Goal: Information Seeking & Learning: Learn about a topic

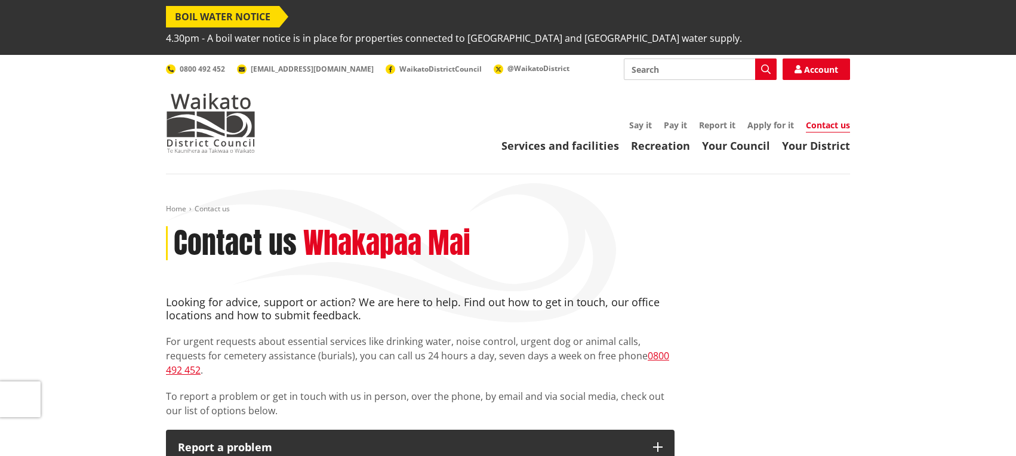
click at [714, 58] on input "Search" at bounding box center [700, 68] width 153 height 21
type input "voting stats"
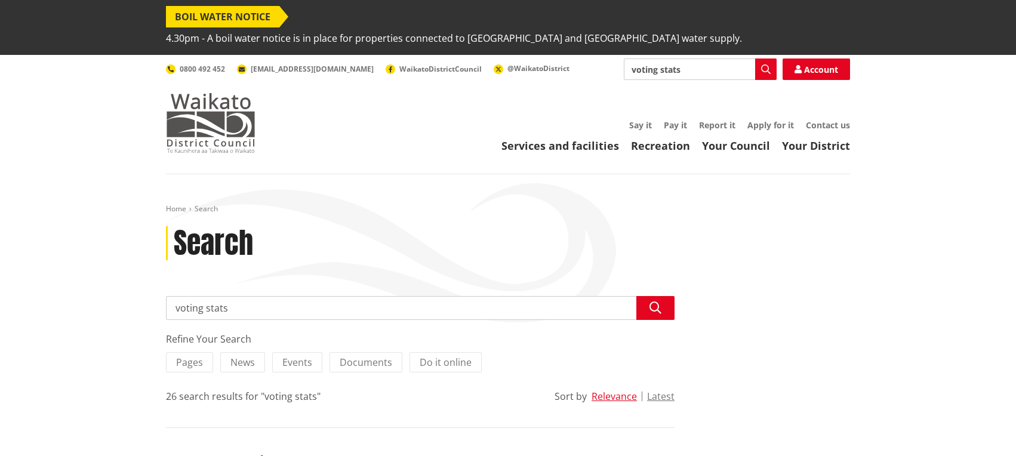
click at [187, 107] on img at bounding box center [210, 123] width 89 height 60
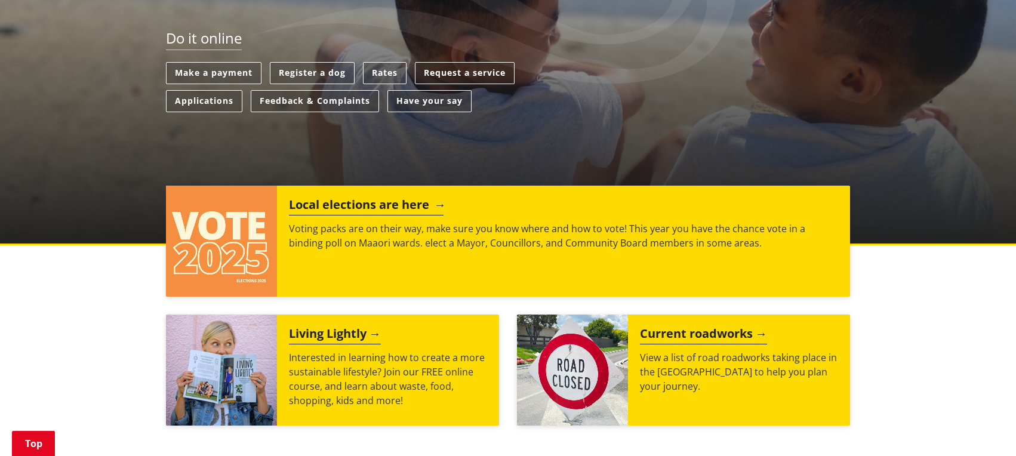
scroll to position [385, 0]
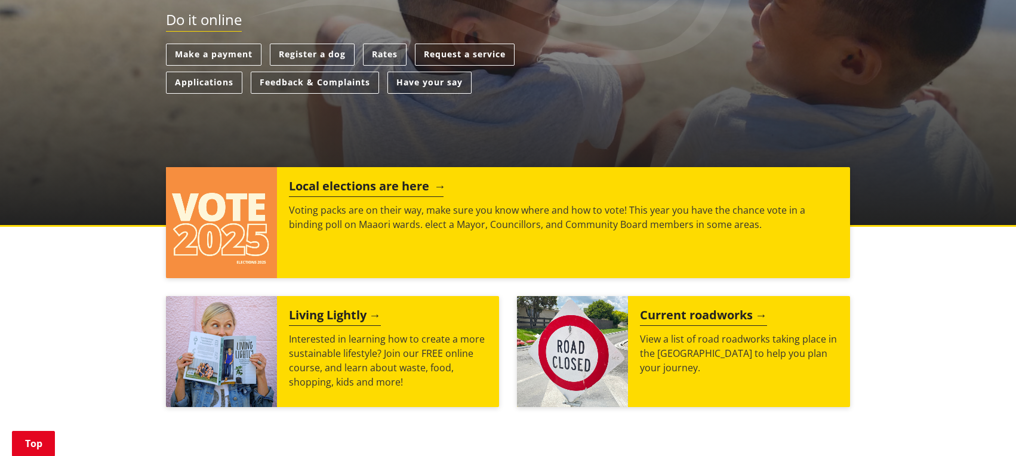
click at [230, 191] on img at bounding box center [221, 222] width 111 height 111
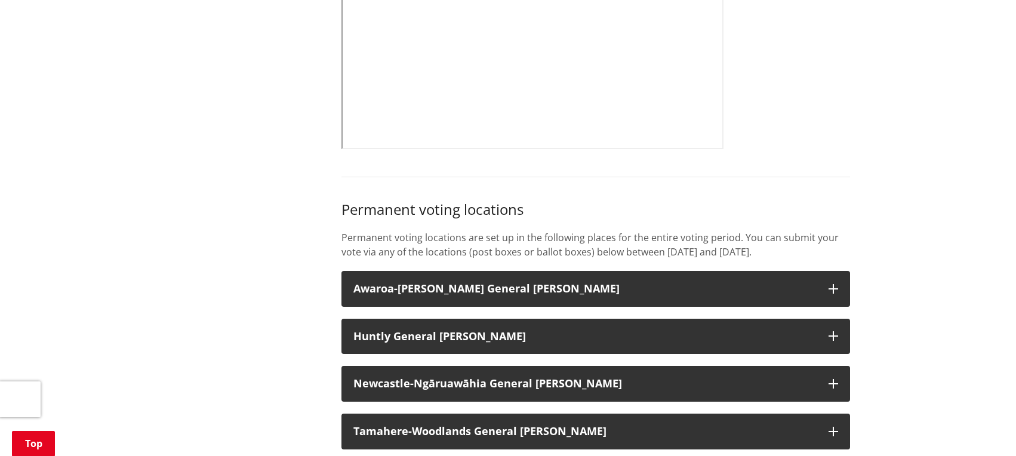
scroll to position [904, 0]
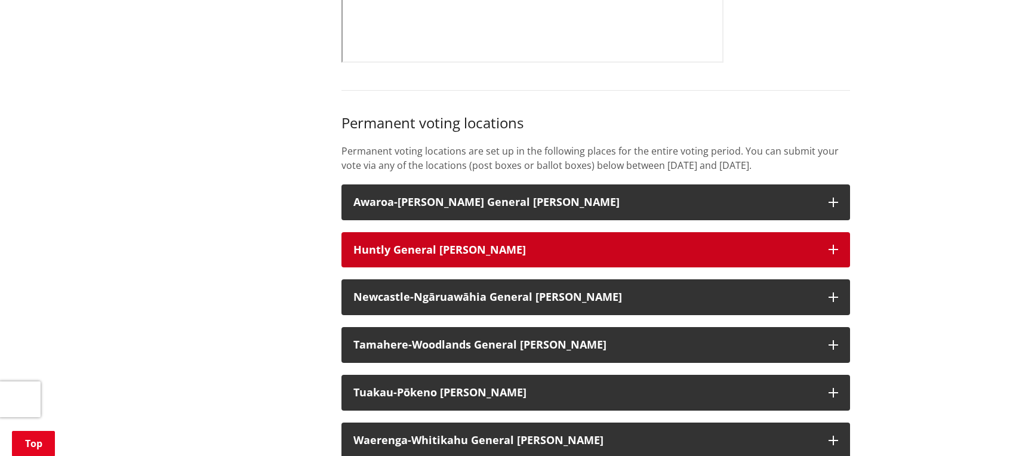
click at [455, 244] on h3 "Huntly General Ward" at bounding box center [584, 250] width 463 height 12
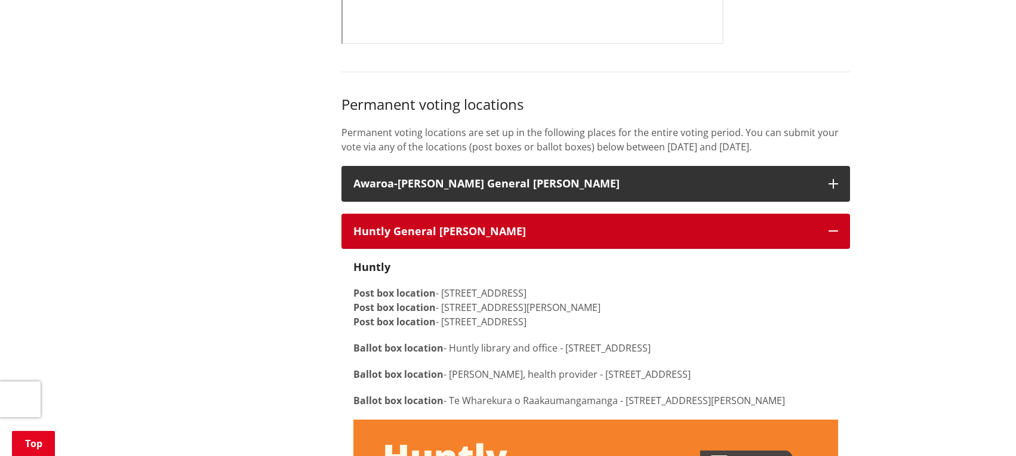
scroll to position [923, 0]
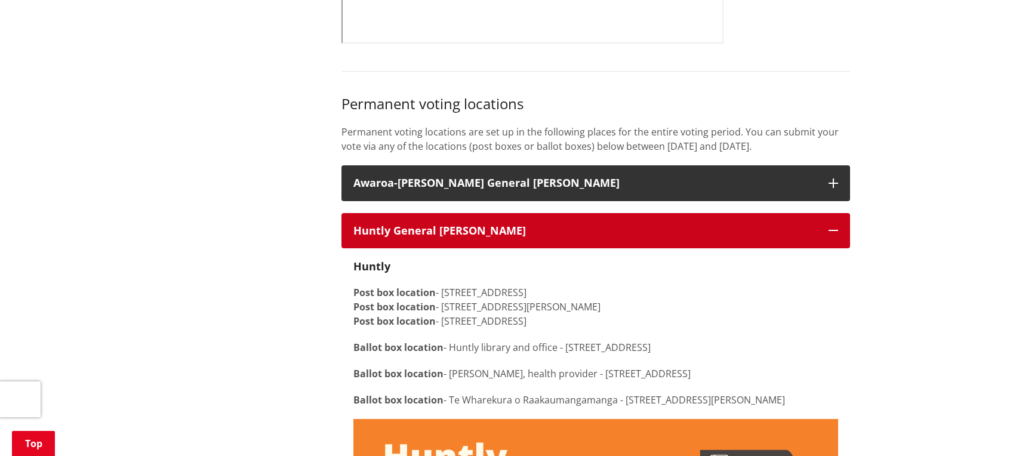
click at [640, 225] on h3 "Huntly General Ward" at bounding box center [584, 231] width 463 height 12
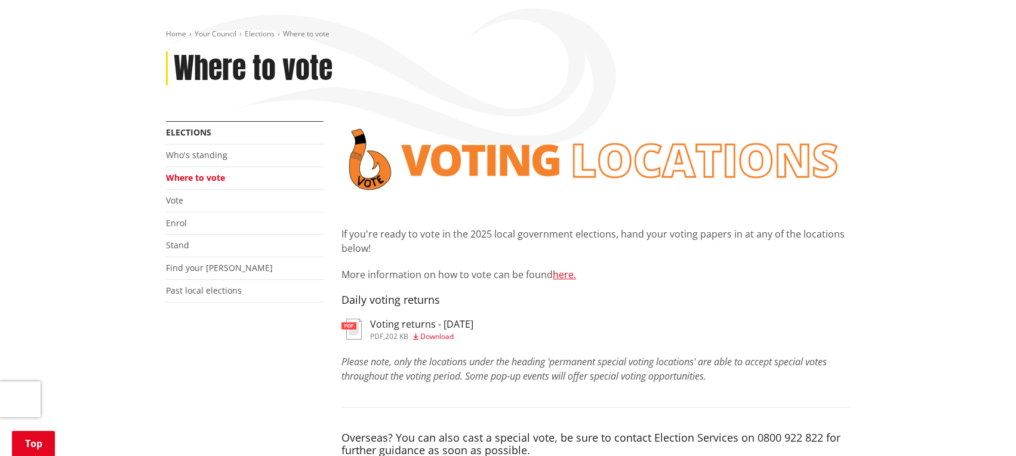
scroll to position [177, 0]
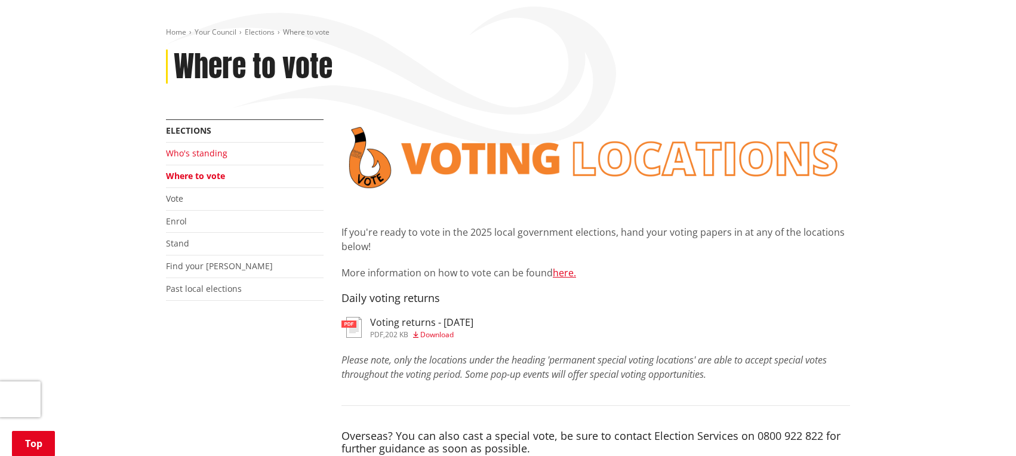
click at [200, 147] on link "Who's standing" at bounding box center [196, 152] width 61 height 11
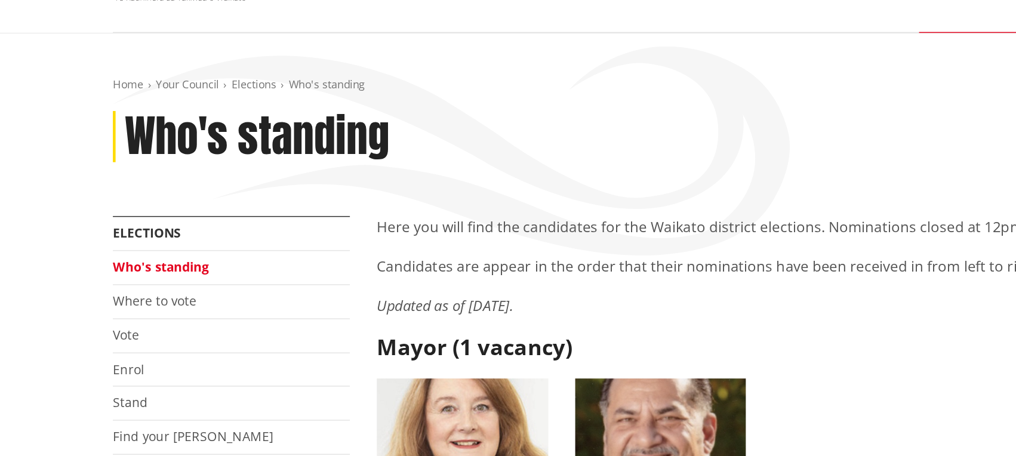
scroll to position [40, 0]
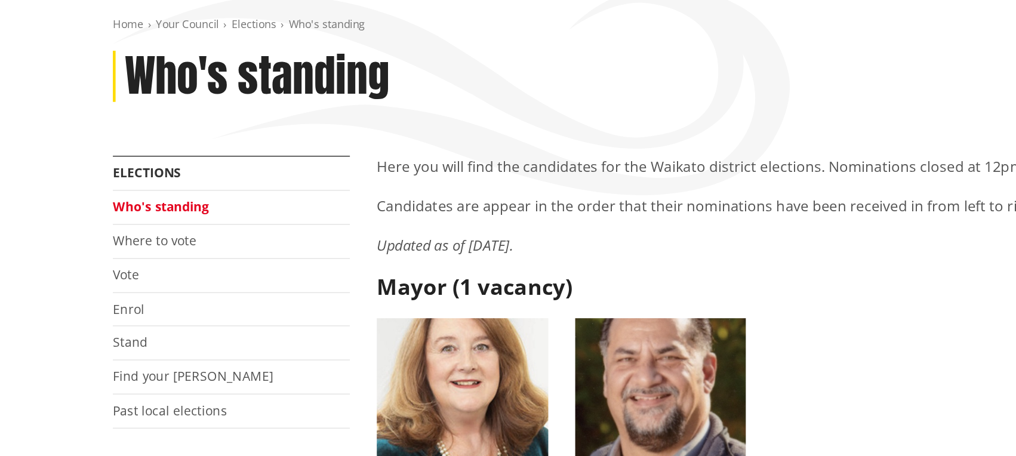
click at [405, 309] on em "Updated as of 11 August 2025." at bounding box center [386, 315] width 91 height 13
click at [172, 329] on link "Vote" at bounding box center [174, 334] width 17 height 11
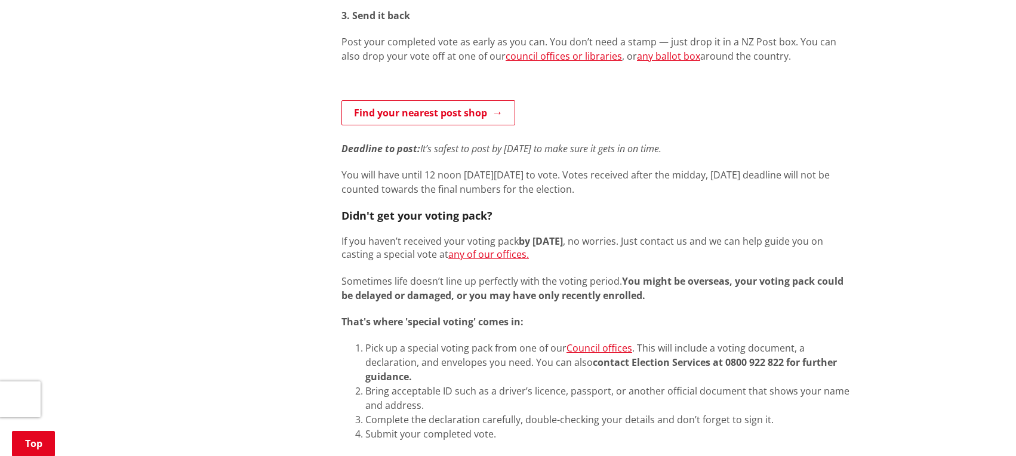
scroll to position [397, 0]
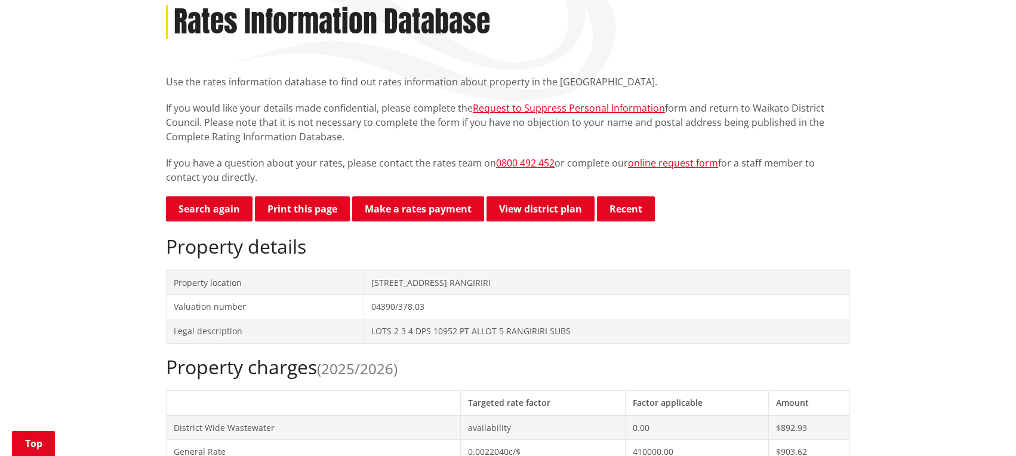
scroll to position [222, 0]
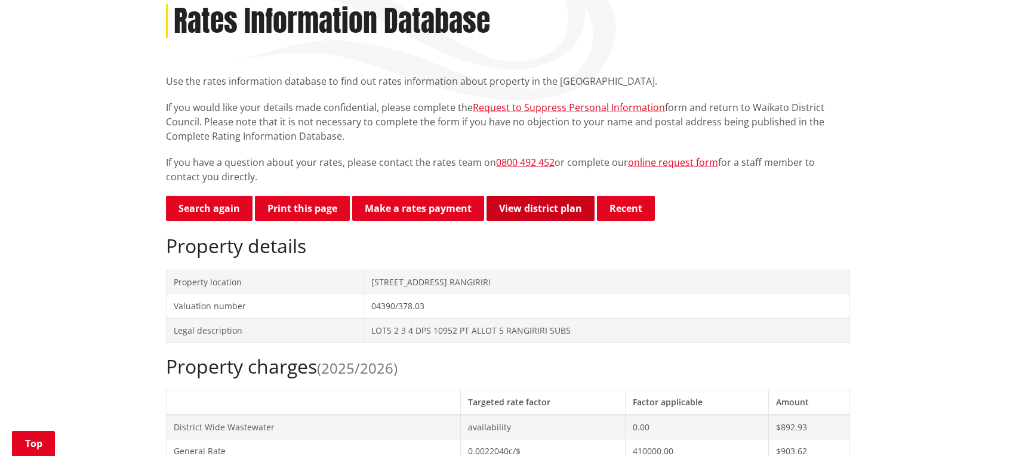
click at [514, 196] on link "View district plan" at bounding box center [540, 208] width 108 height 25
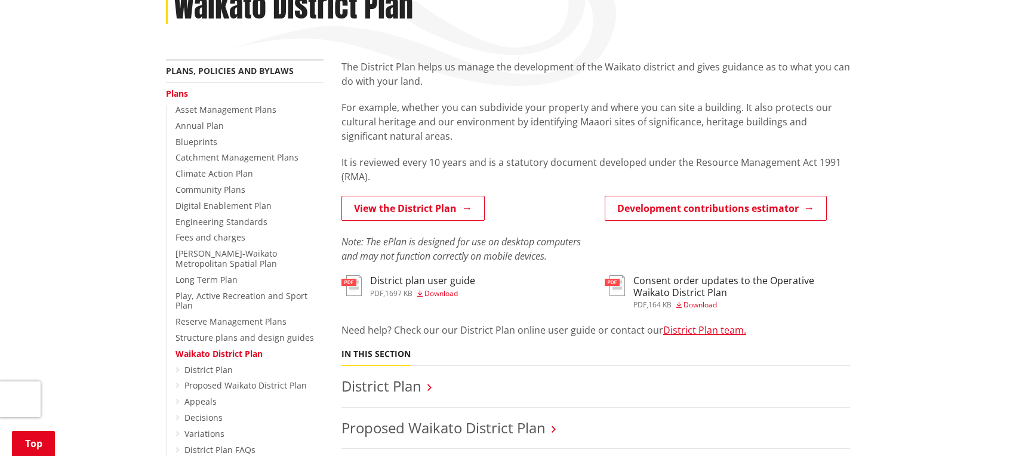
scroll to position [255, 0]
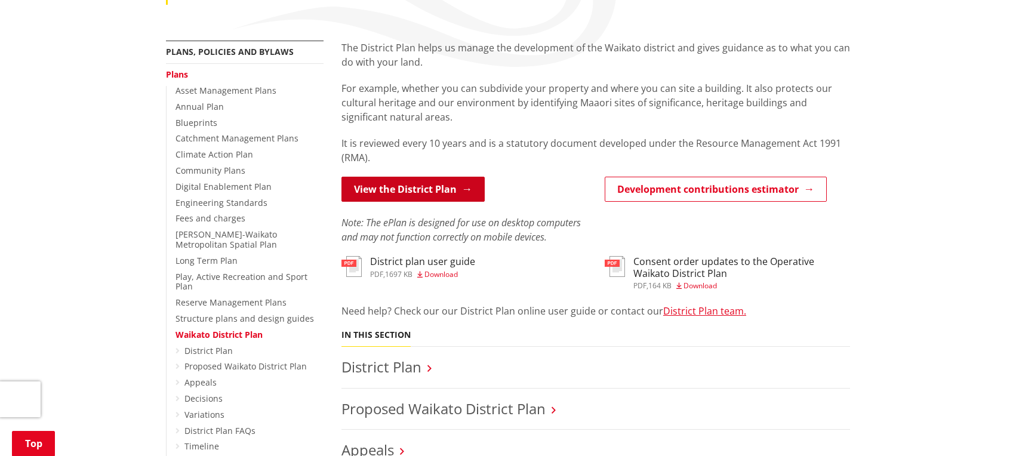
click at [452, 177] on link "View the District Plan" at bounding box center [412, 189] width 143 height 25
